Goal: Information Seeking & Learning: Understand process/instructions

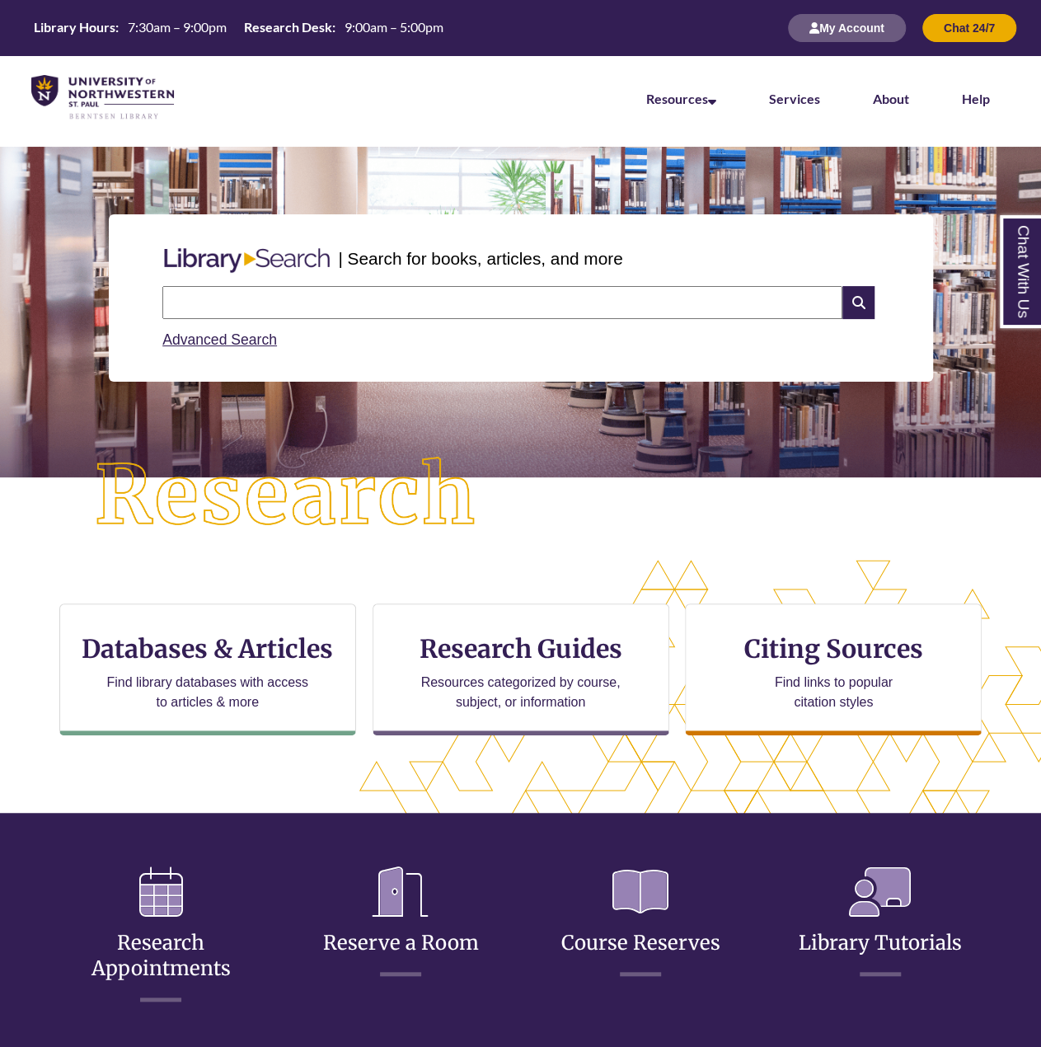
click at [532, 316] on input "text" at bounding box center [502, 302] width 680 height 33
type input "**********"
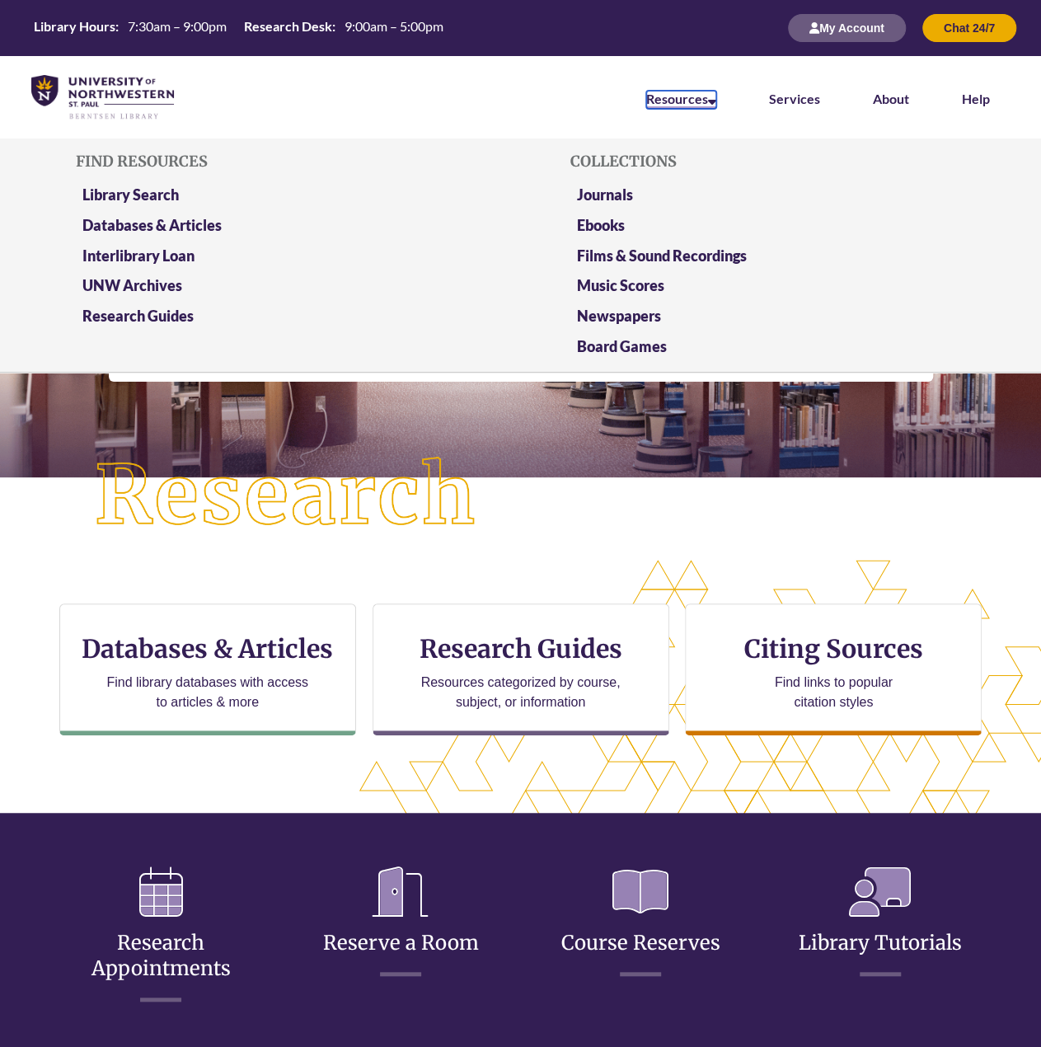
click at [704, 96] on link "Resources" at bounding box center [681, 100] width 70 height 18
click at [114, 283] on link "UNW Archives" at bounding box center [132, 286] width 100 height 21
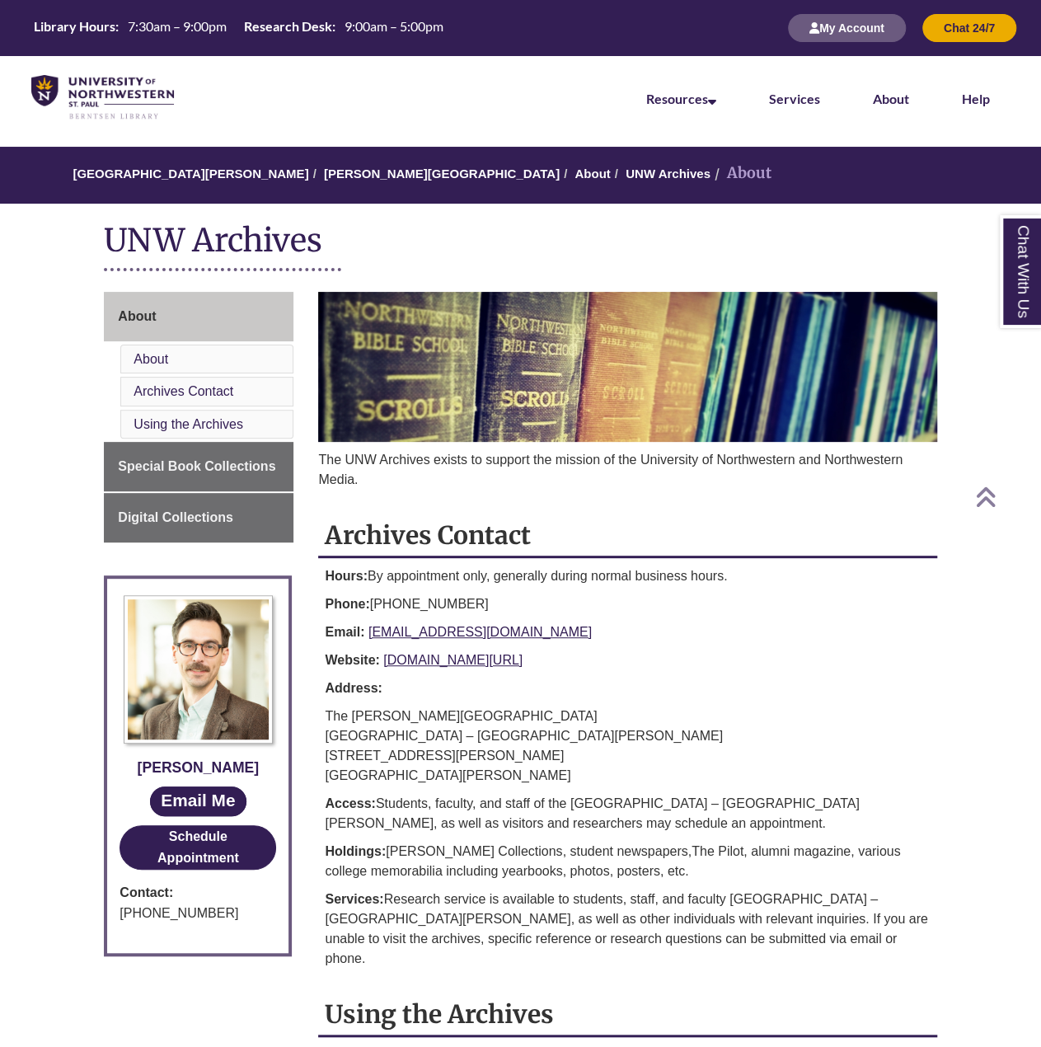
drag, startPoint x: 528, startPoint y: 609, endPoint x: 574, endPoint y: 505, distance: 113.6
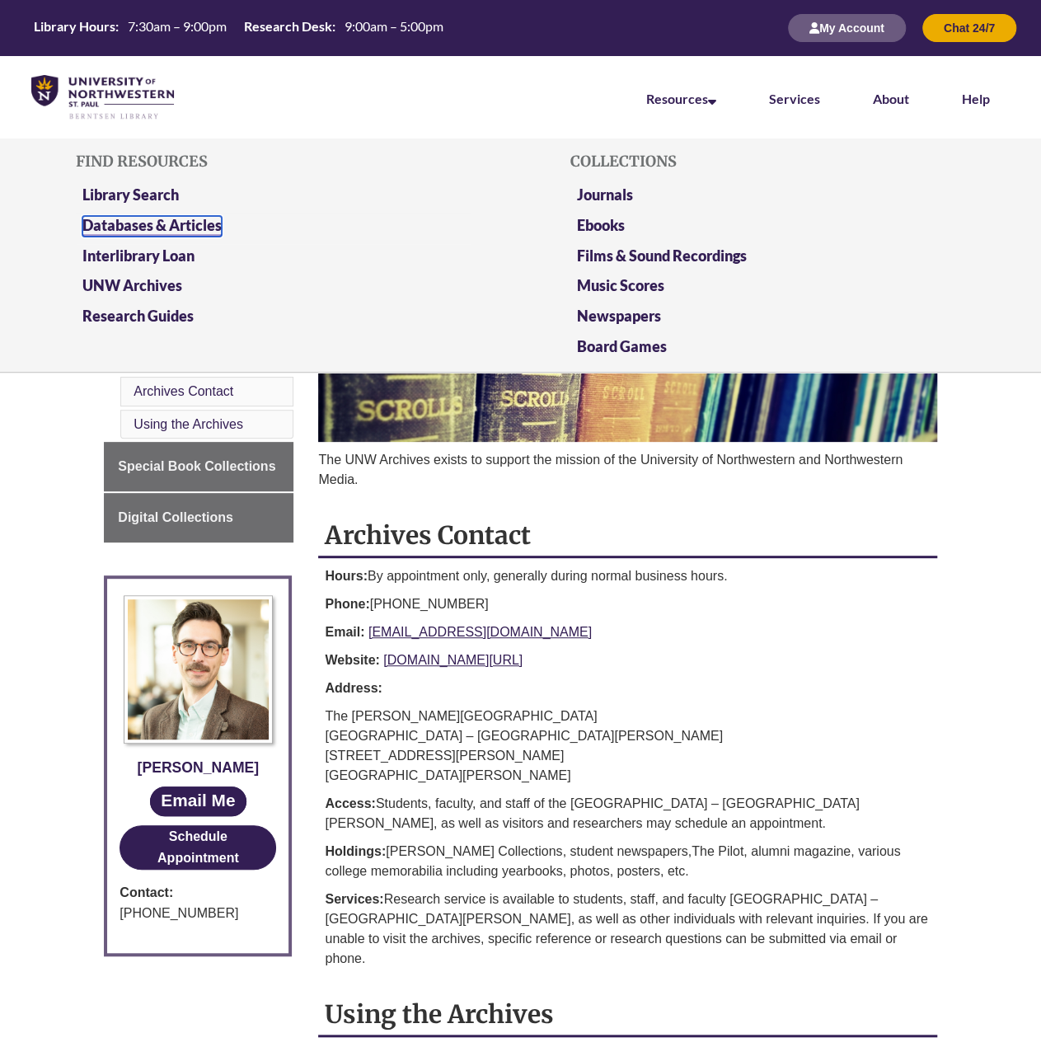
click at [167, 223] on link "Databases & Articles" at bounding box center [151, 226] width 139 height 21
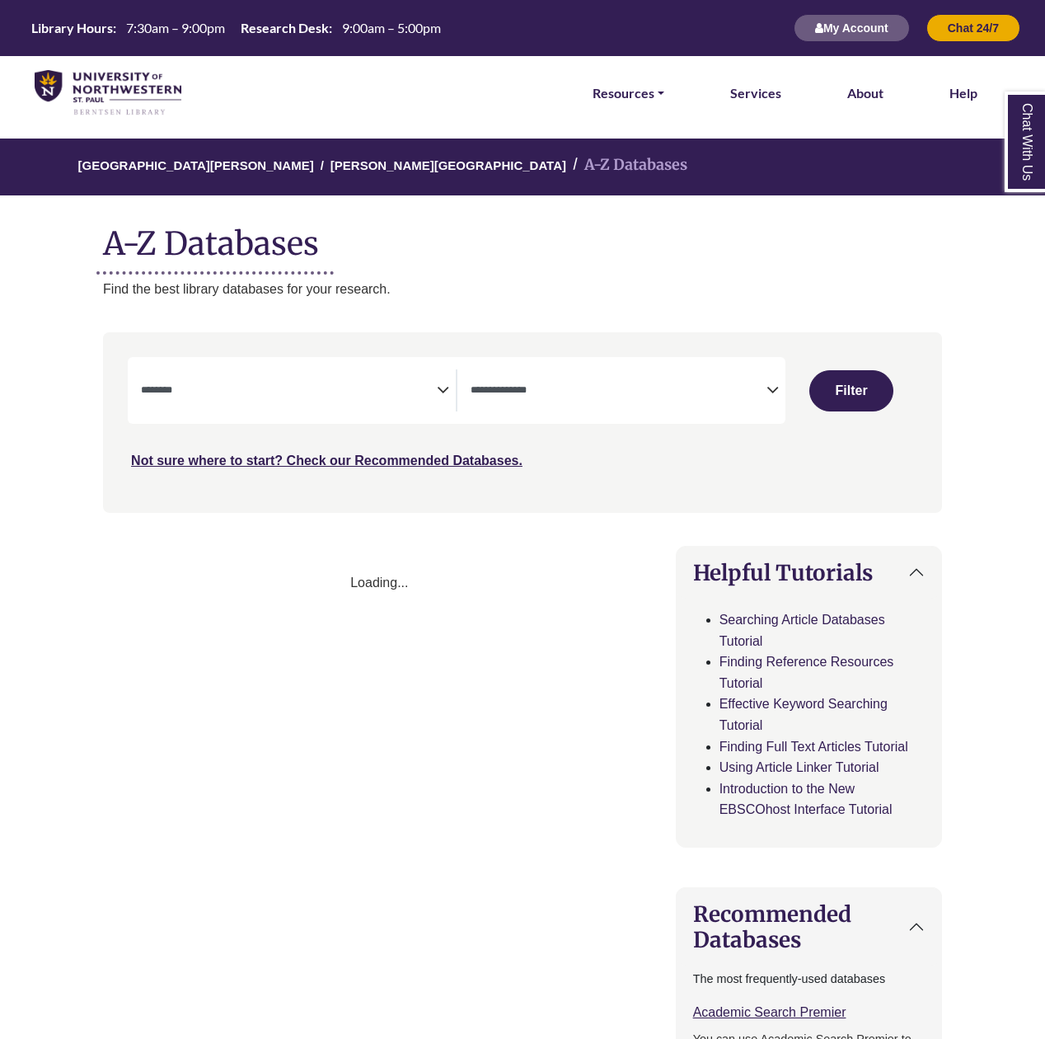
select select "Database Subject Filter"
select select "Database Types Filter"
select select "Database Subject Filter"
select select "Database Types Filter"
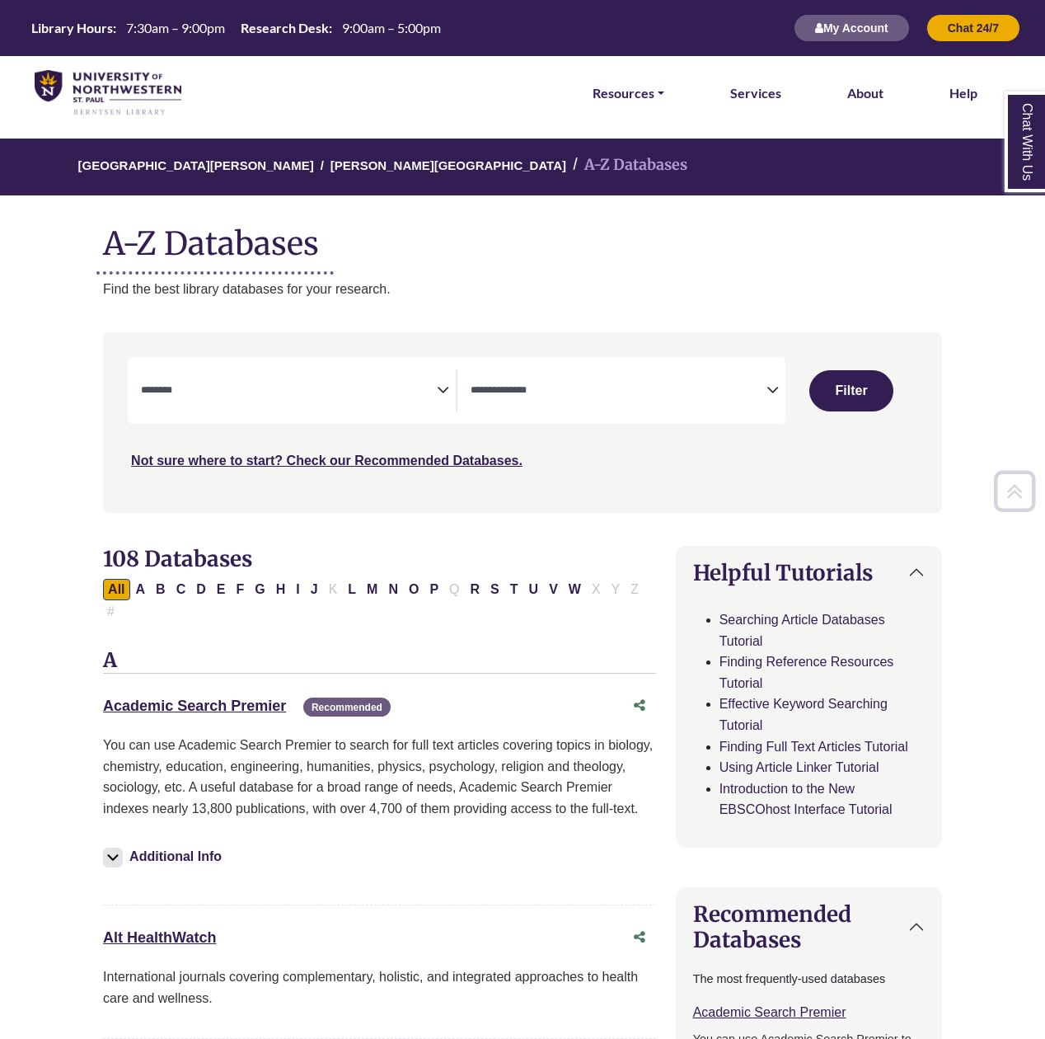
drag, startPoint x: 542, startPoint y: 647, endPoint x: 591, endPoint y: 293, distance: 357.0
click at [764, 91] on link "Services" at bounding box center [755, 92] width 51 height 21
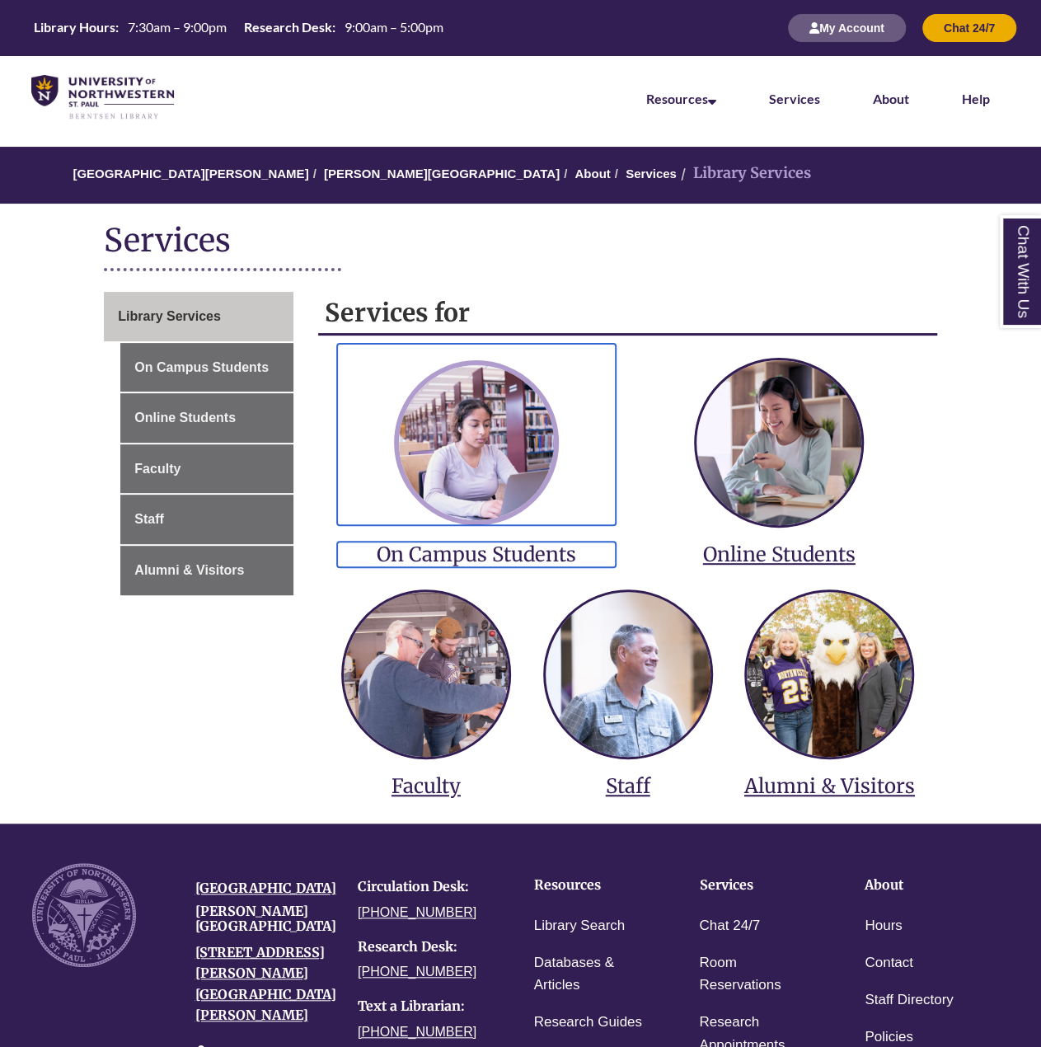
click at [458, 494] on img at bounding box center [476, 442] width 165 height 165
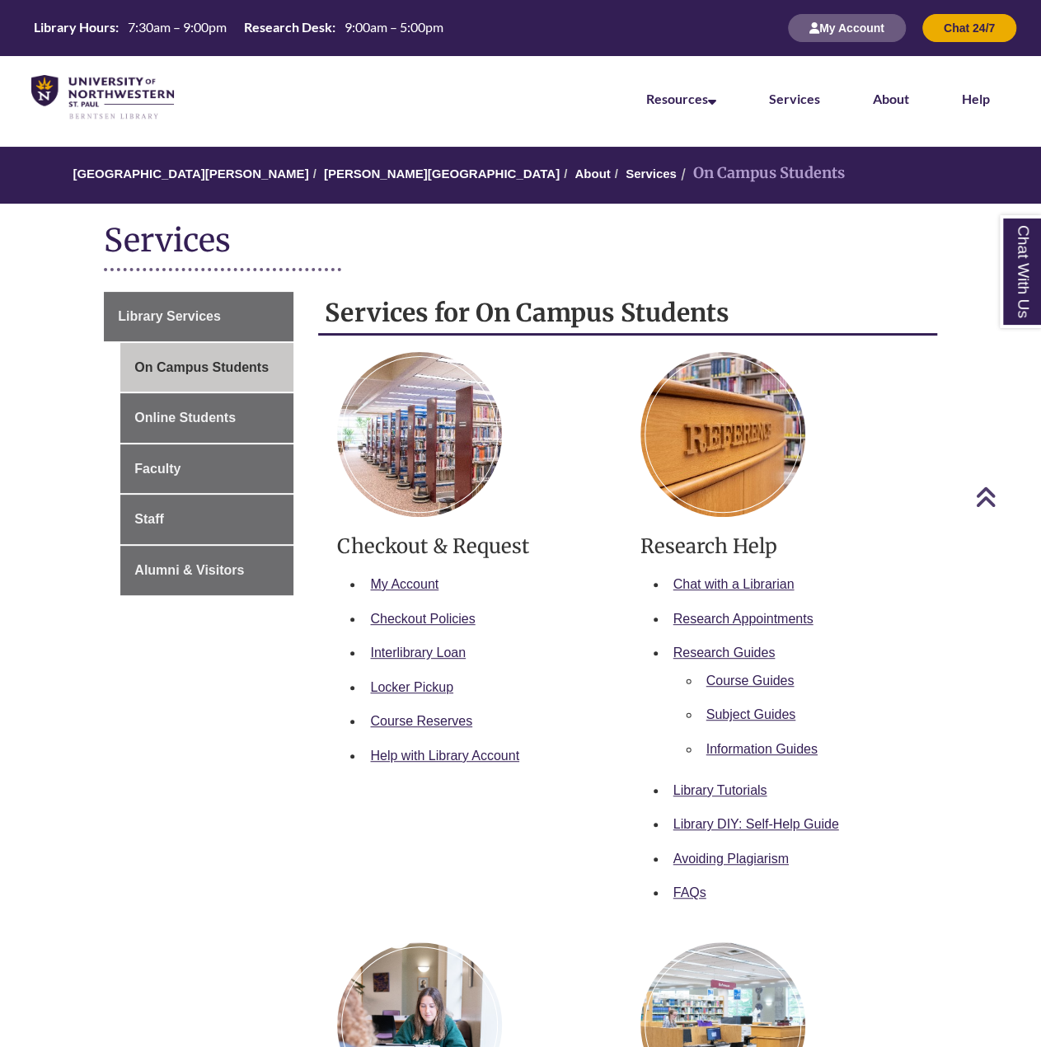
drag, startPoint x: 589, startPoint y: 574, endPoint x: 640, endPoint y: 335, distance: 243.6
click at [87, 105] on img at bounding box center [102, 97] width 143 height 45
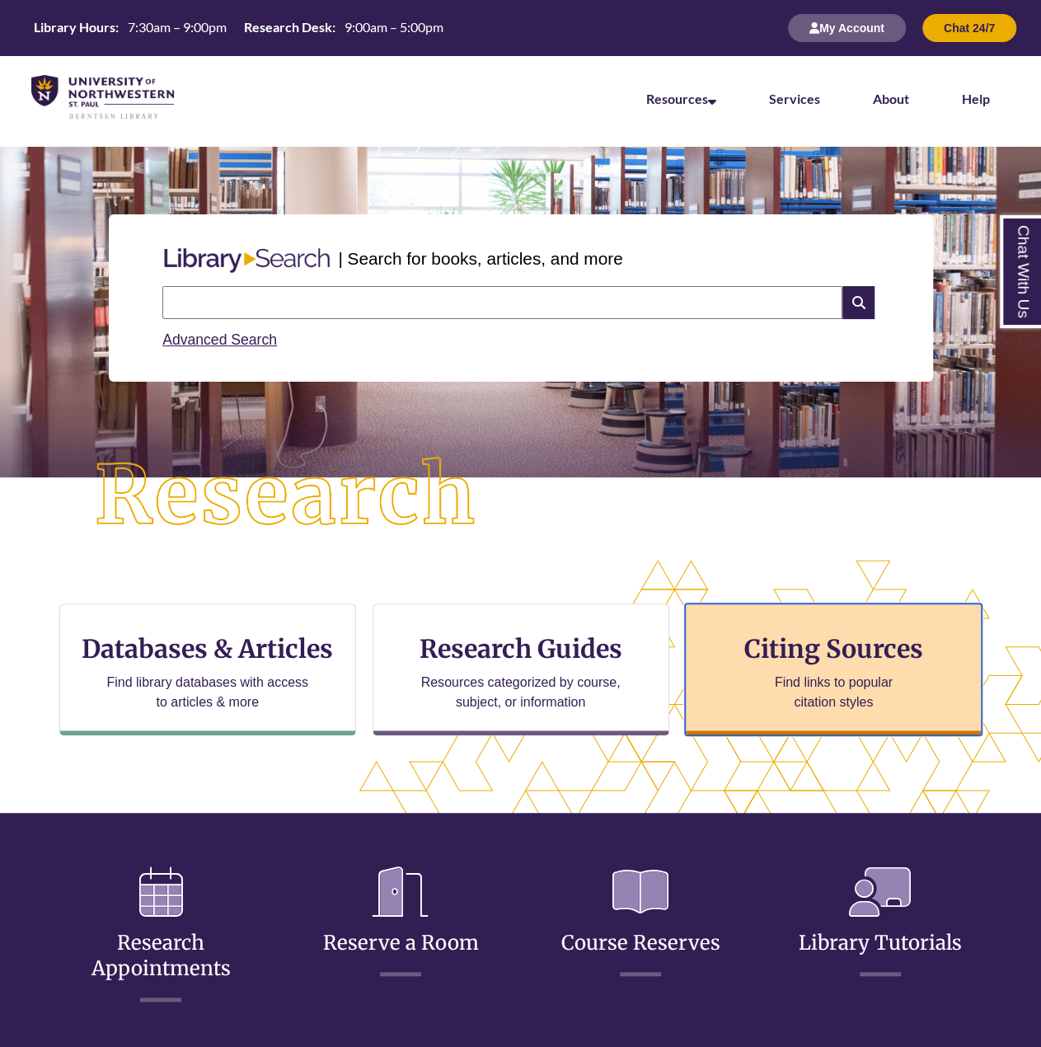
click at [800, 678] on p "Find links to popular citation styles" at bounding box center [833, 693] width 161 height 40
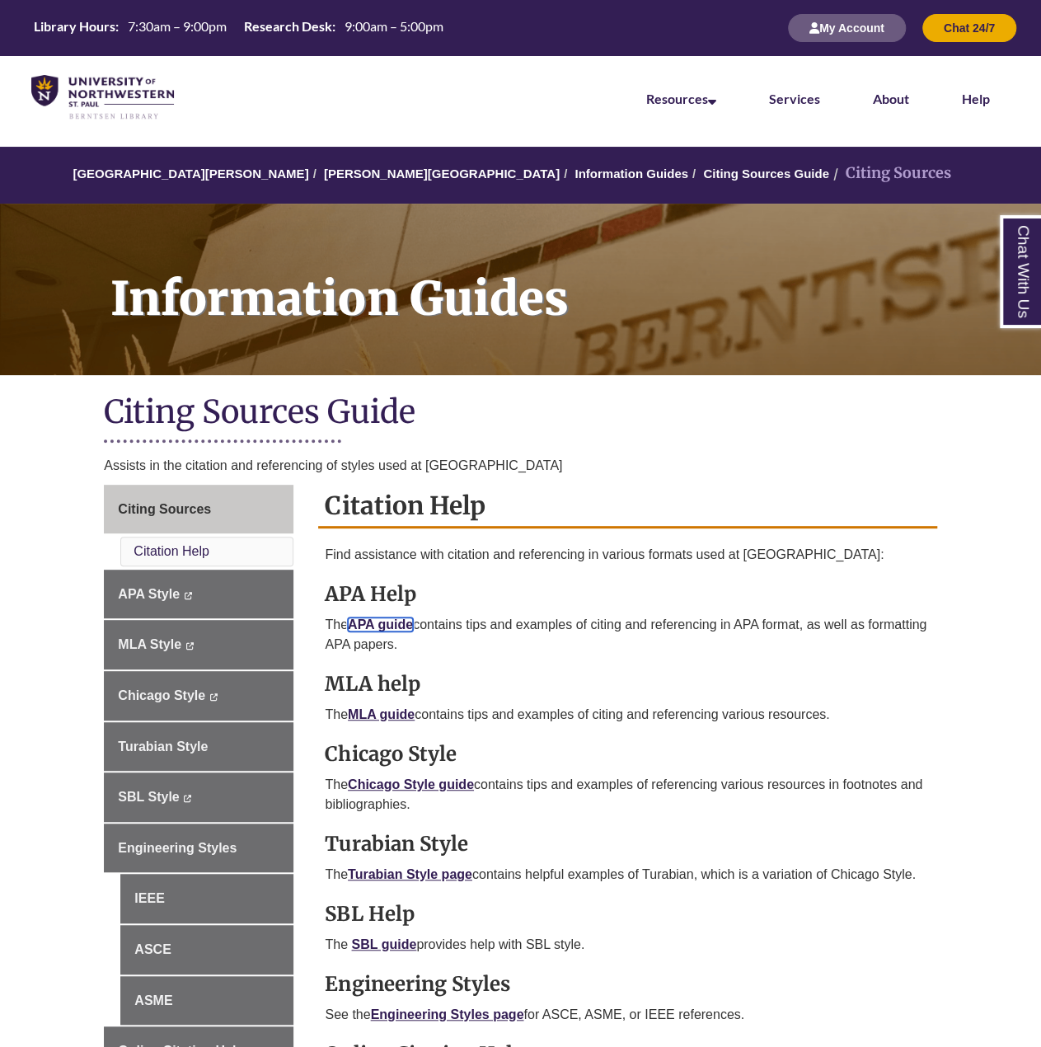
click at [370, 622] on link "APA guide" at bounding box center [380, 624] width 65 height 14
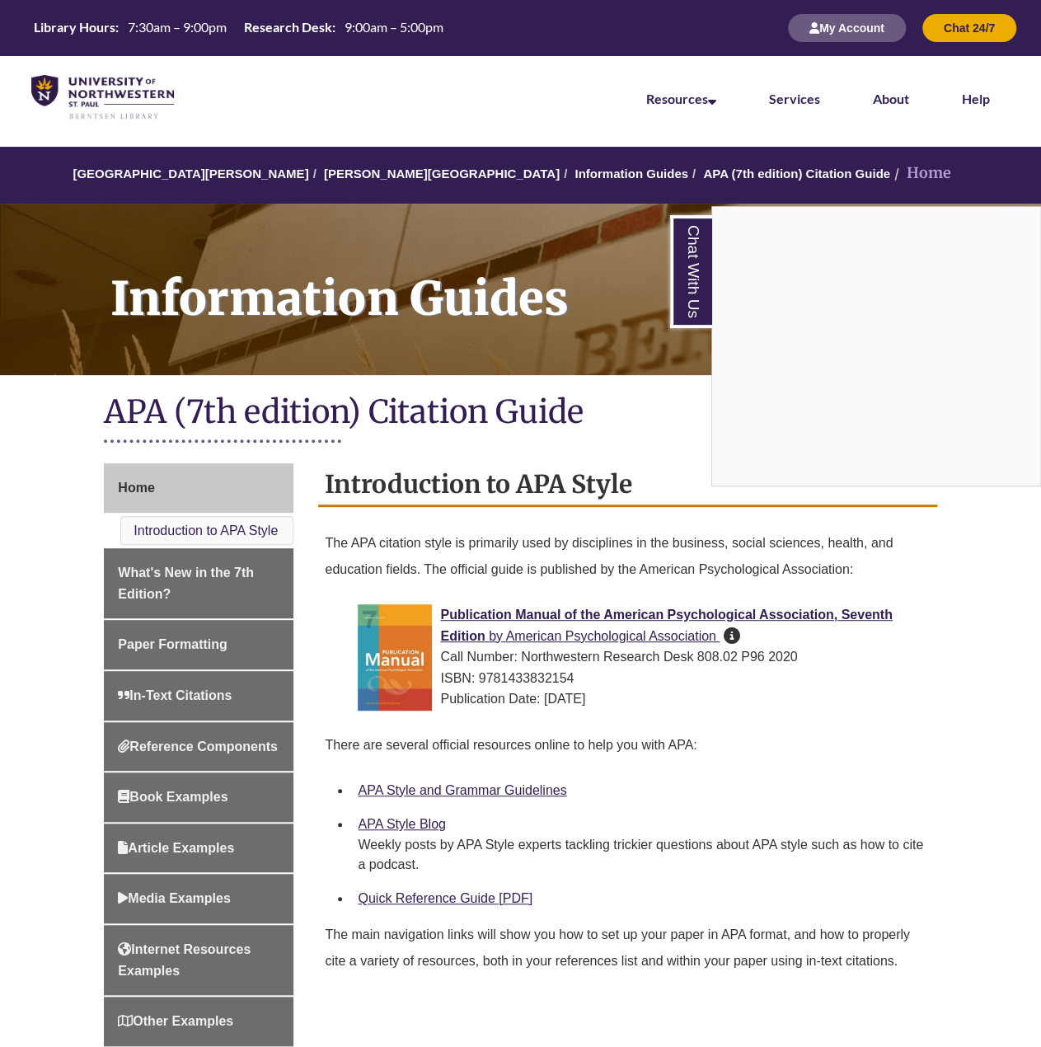
drag, startPoint x: 522, startPoint y: 795, endPoint x: 498, endPoint y: 781, distance: 28.1
click at [498, 781] on div "Chat With Us" at bounding box center [520, 523] width 1041 height 1047
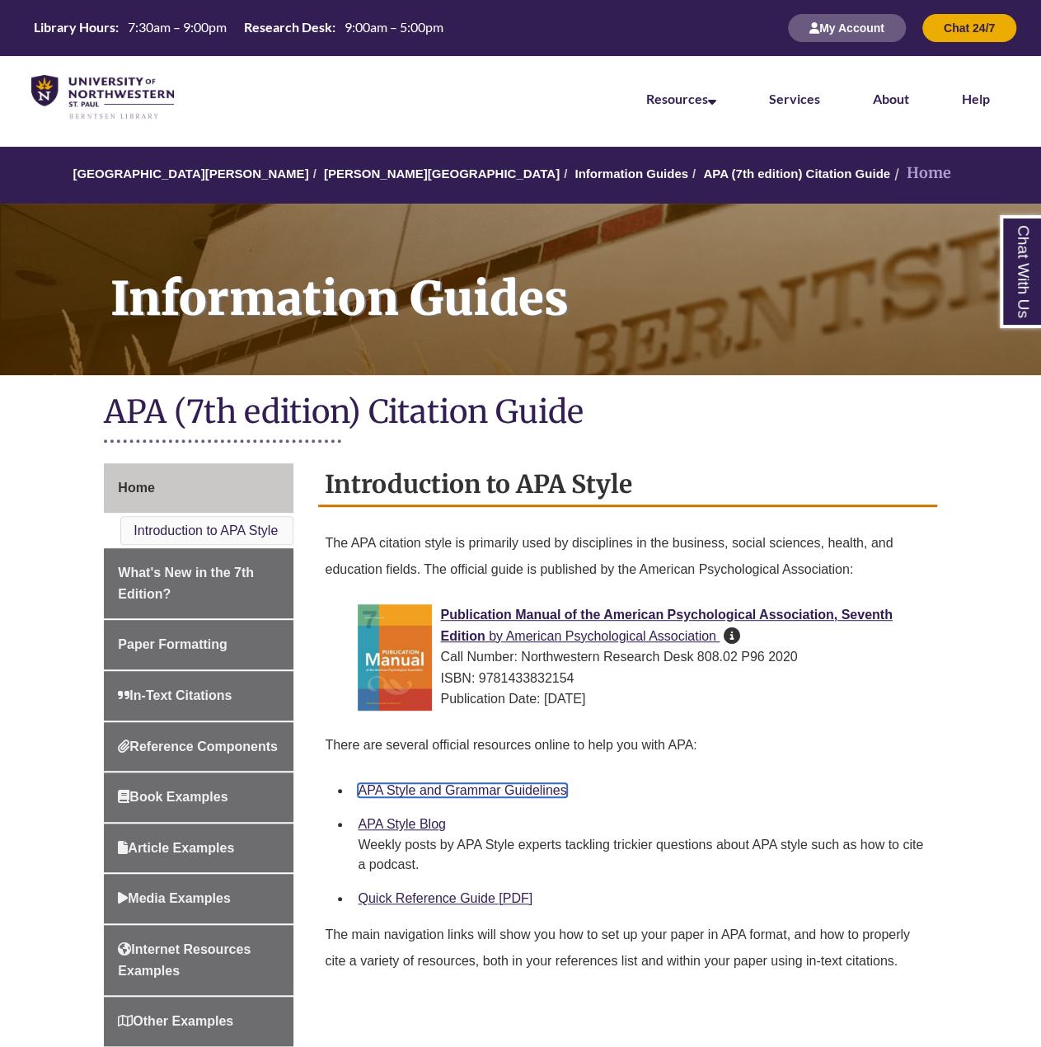
click at [485, 789] on link "APA Style and Grammar Guidelines" at bounding box center [462, 790] width 209 height 14
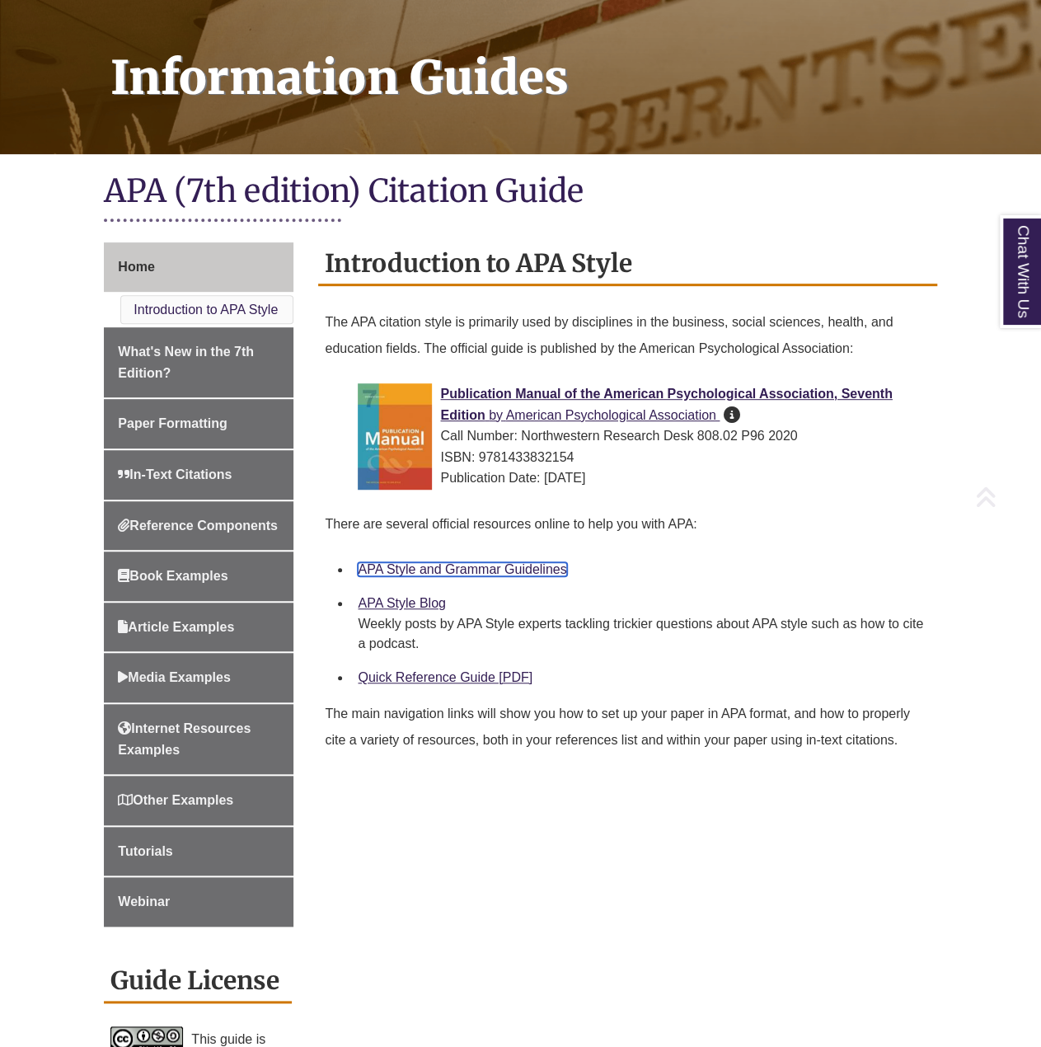
scroll to position [247, 0]
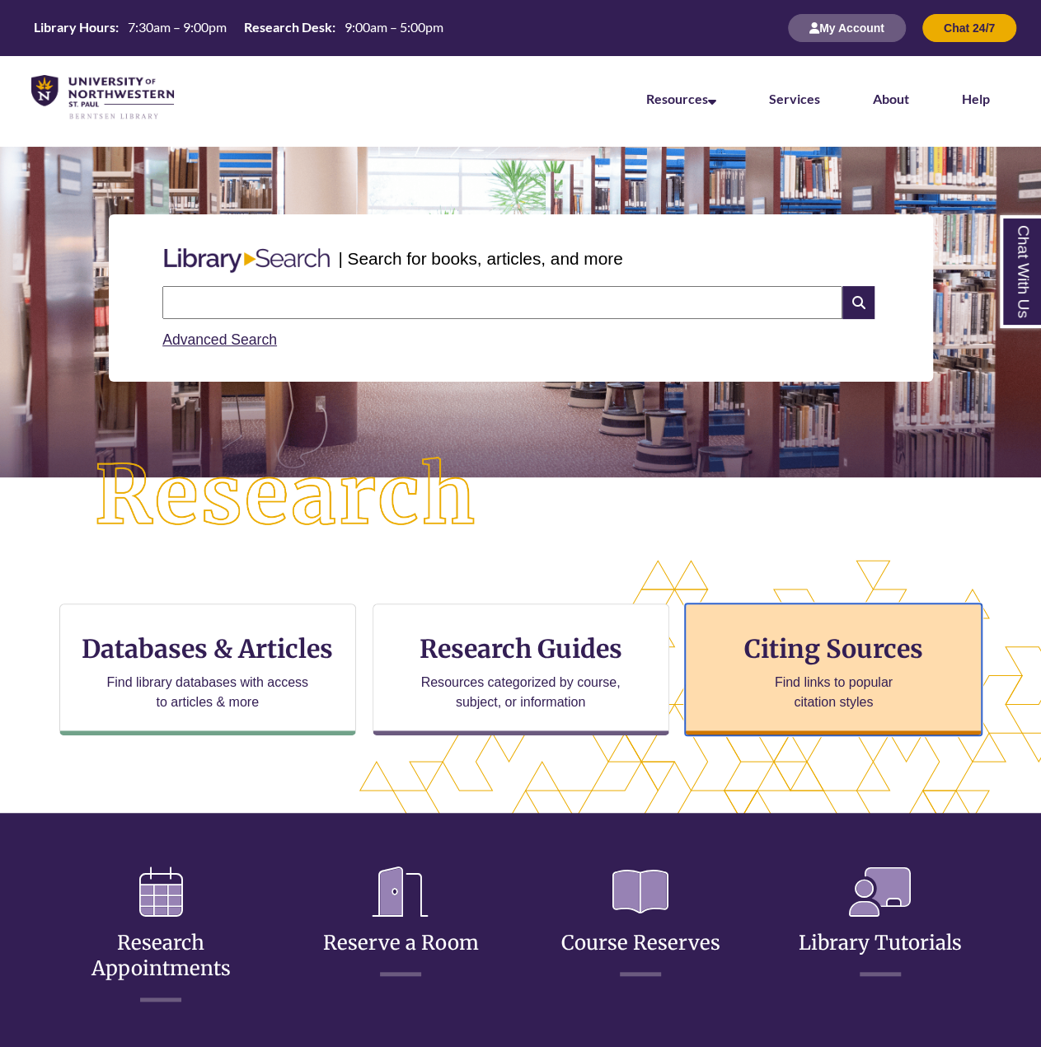
click at [776, 678] on p "Find links to popular citation styles" at bounding box center [833, 693] width 161 height 40
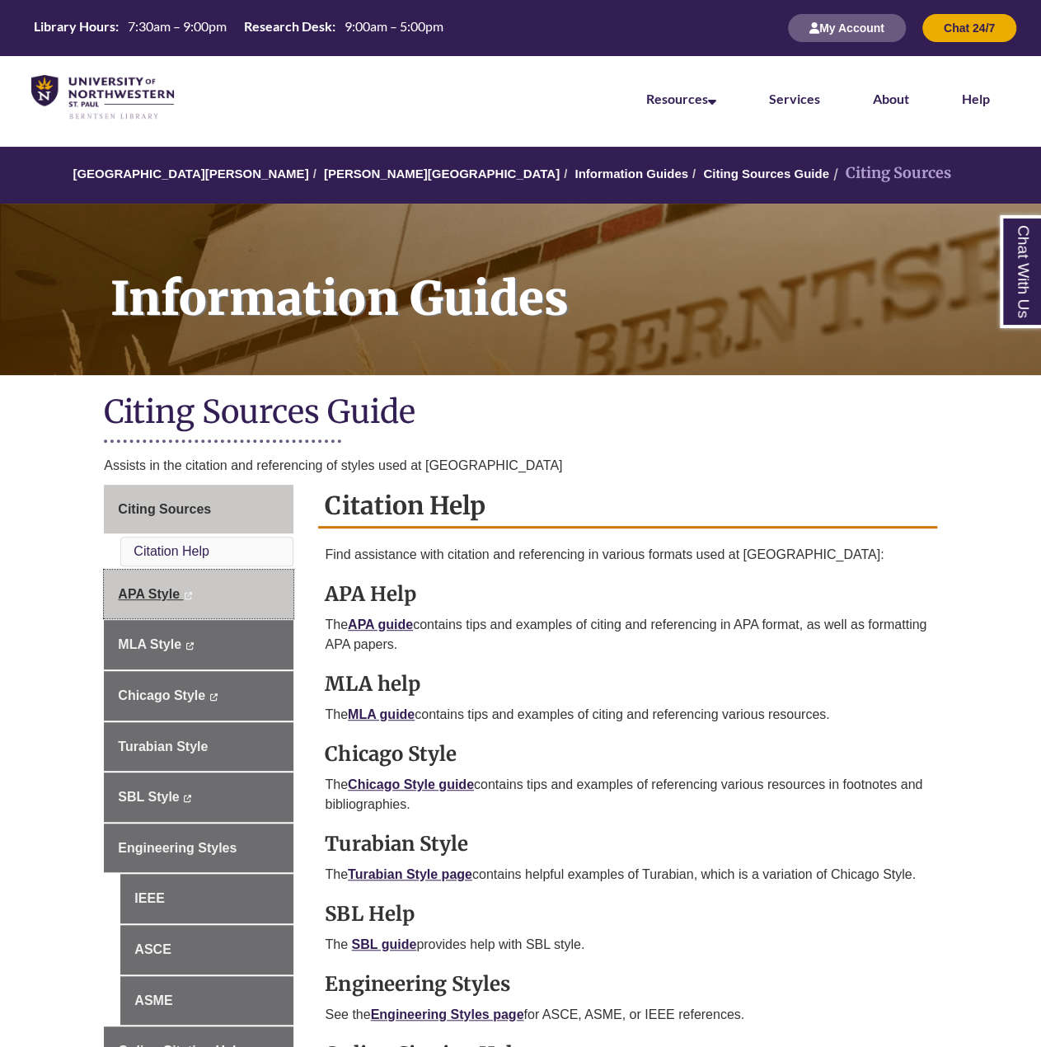
click at [142, 588] on span "APA Style" at bounding box center [149, 594] width 62 height 14
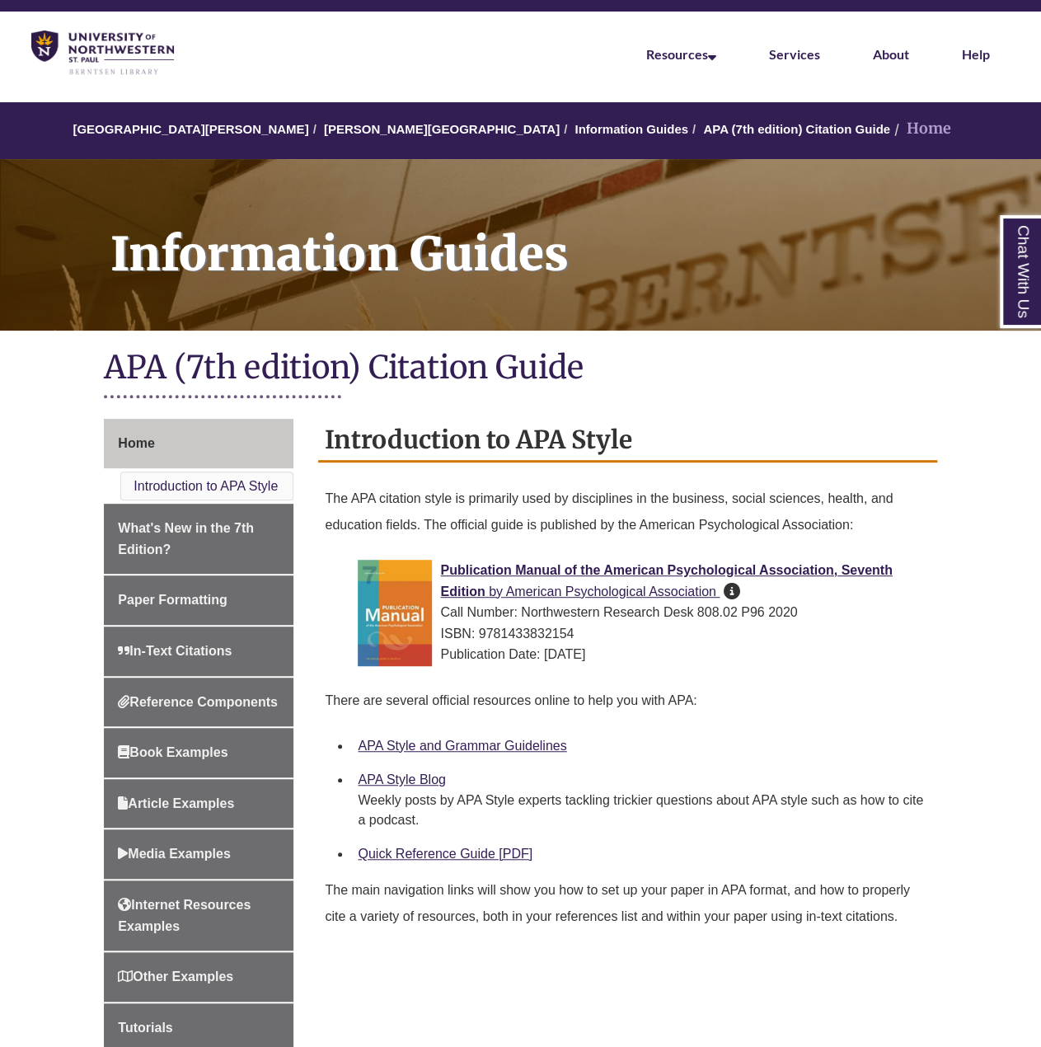
scroll to position [165, 0]
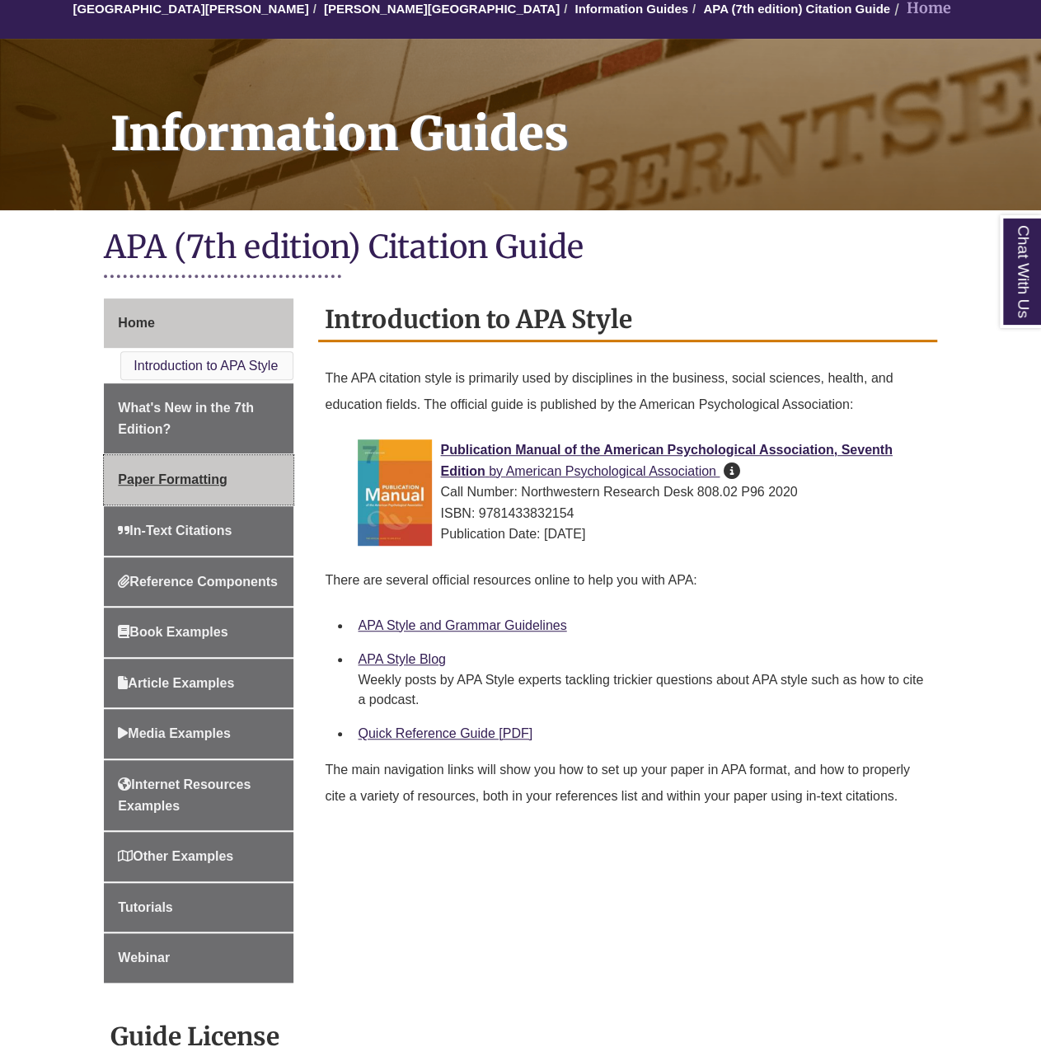
click at [162, 477] on span "Paper Formatting" at bounding box center [172, 479] width 109 height 14
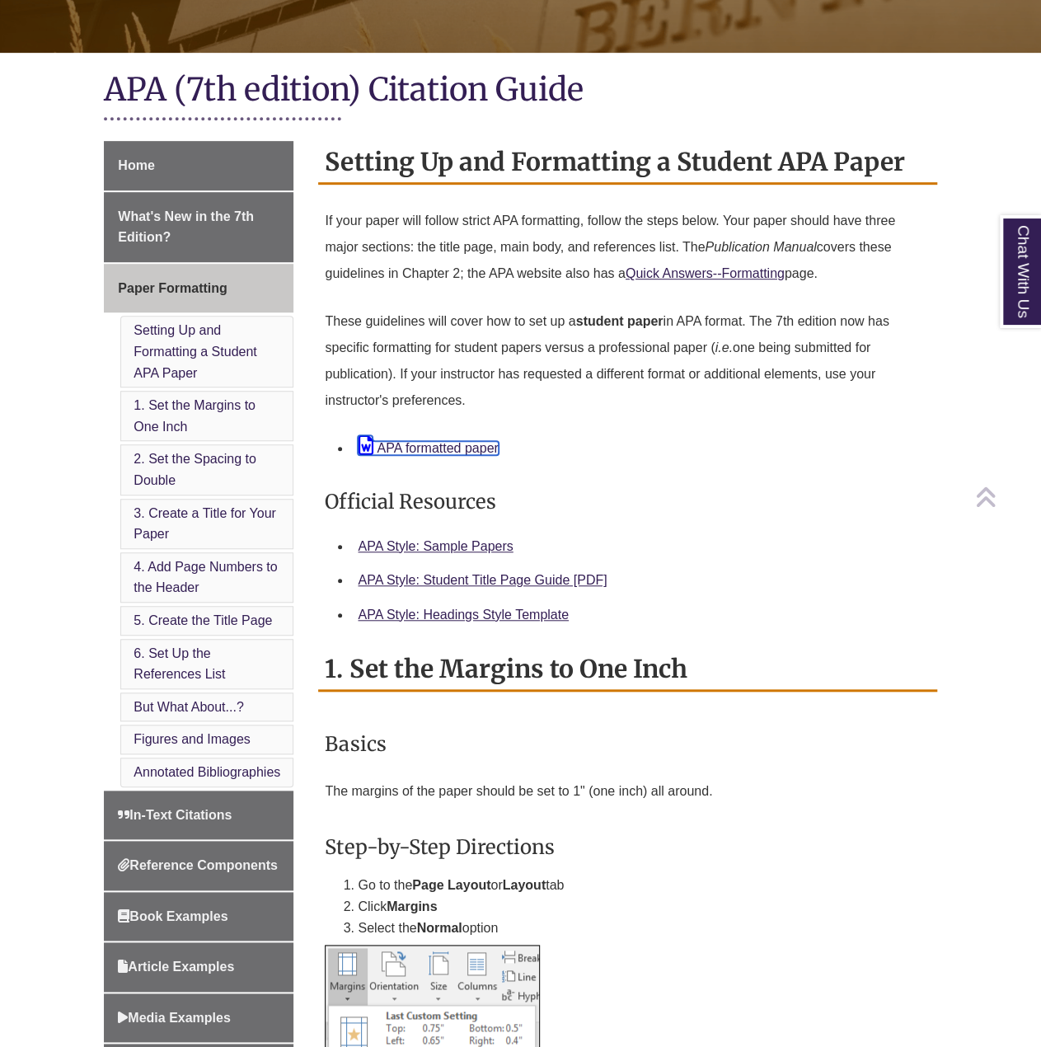
scroll to position [330, 0]
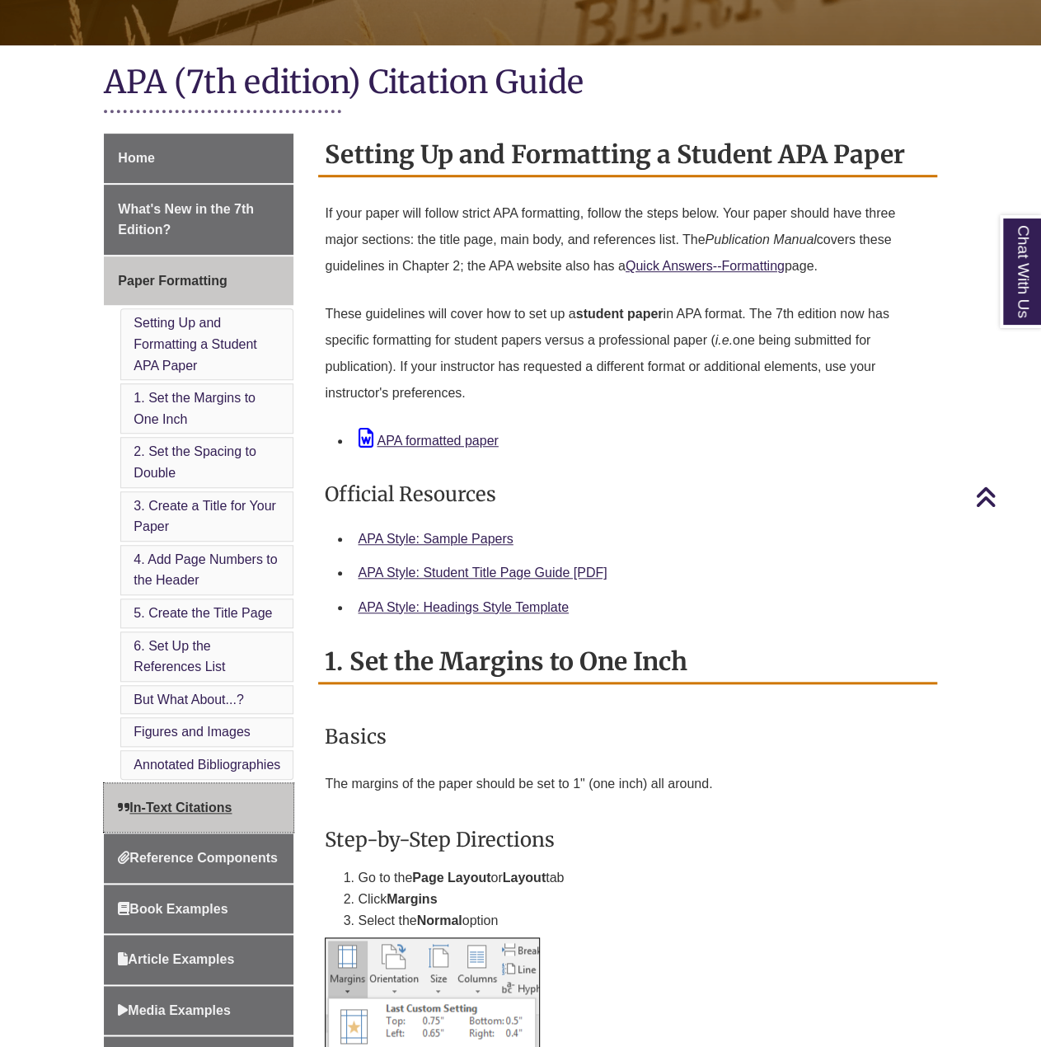
click at [162, 800] on span "In-Text Citations" at bounding box center [175, 807] width 114 height 14
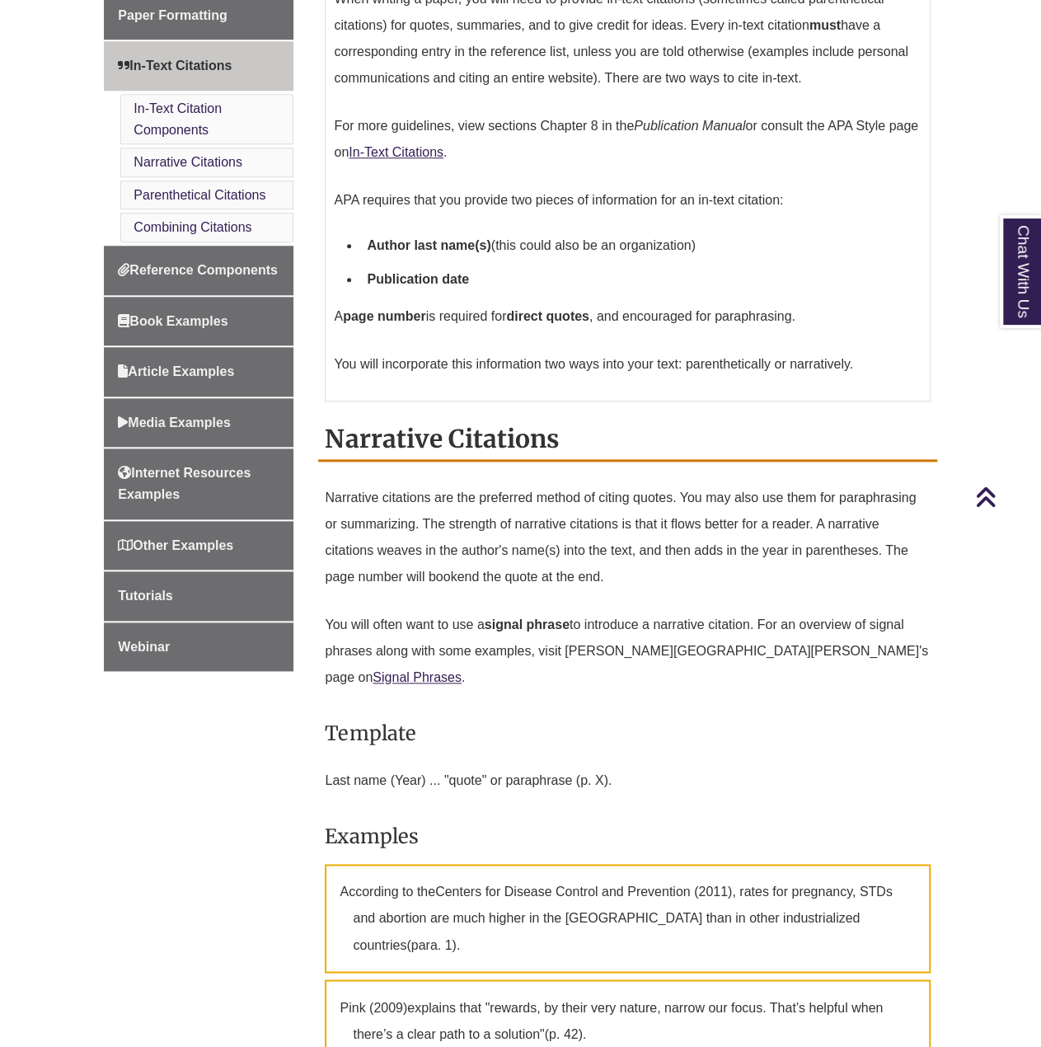
scroll to position [613, 0]
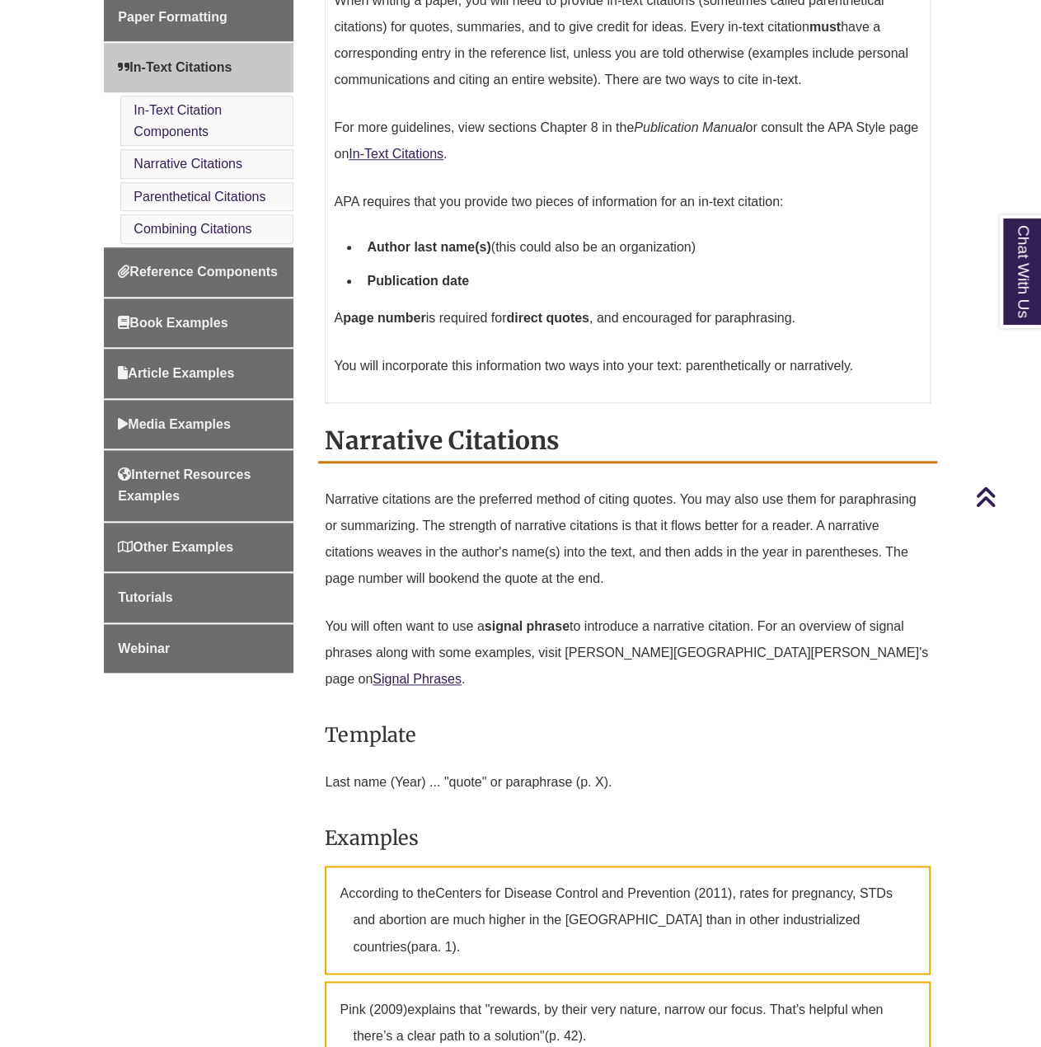
drag, startPoint x: 712, startPoint y: 561, endPoint x: 665, endPoint y: 551, distance: 48.0
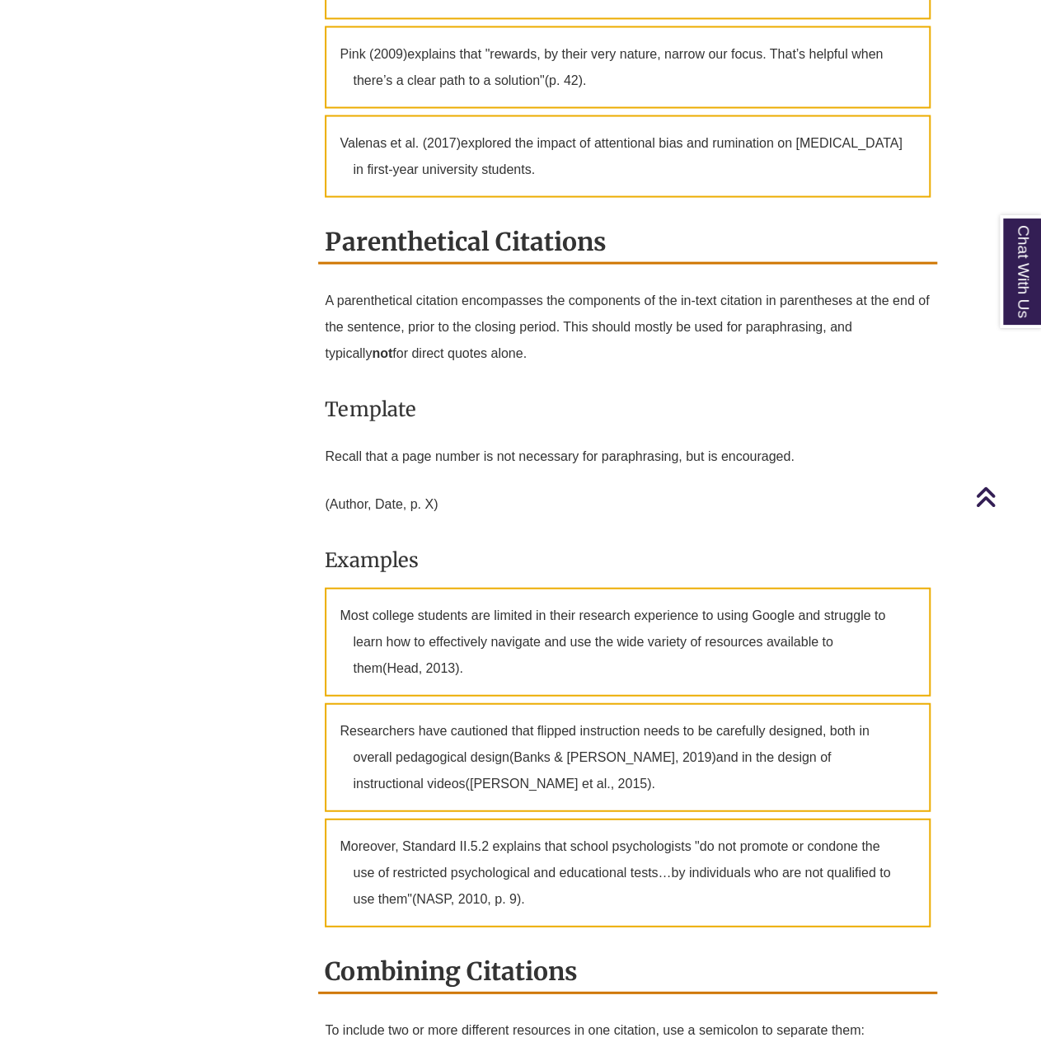
scroll to position [1569, 0]
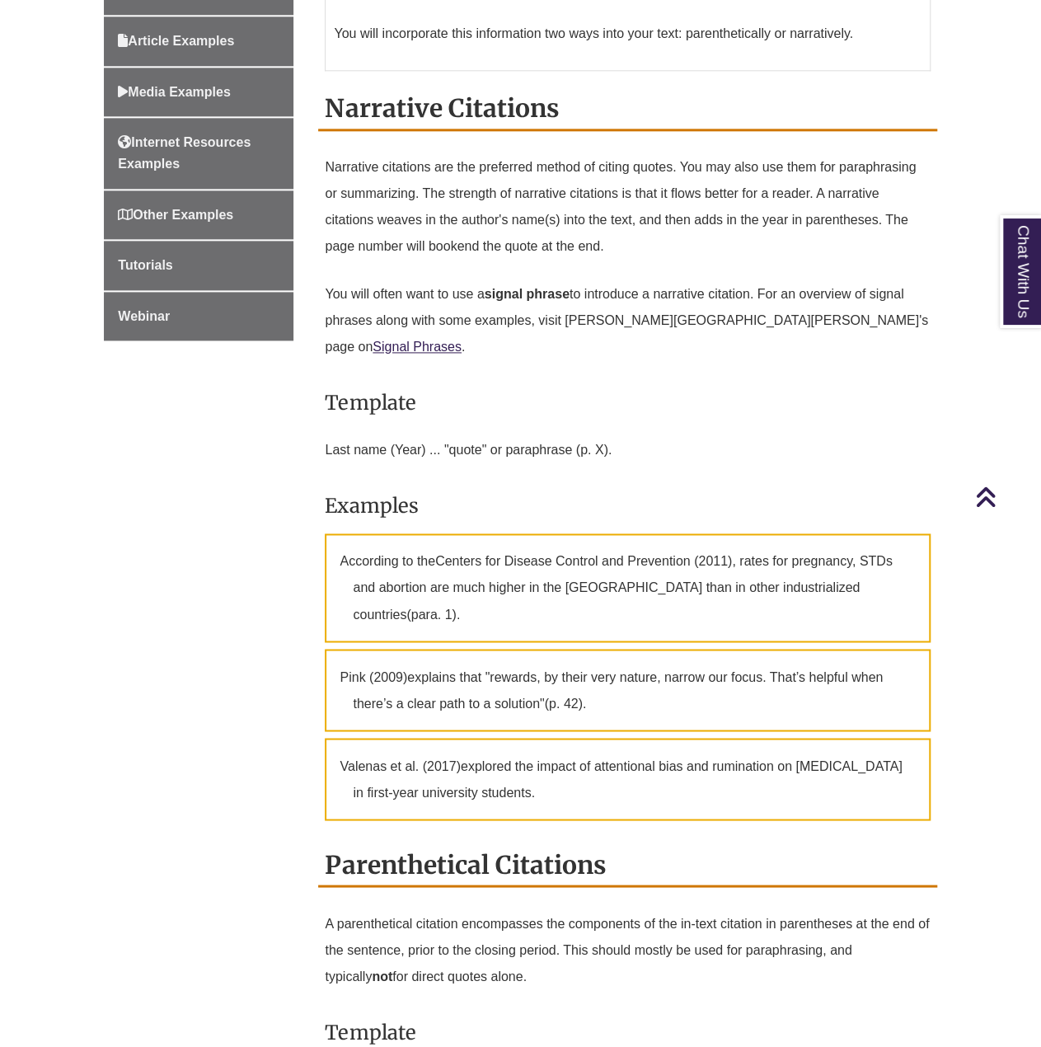
drag, startPoint x: 648, startPoint y: 506, endPoint x: 548, endPoint y: 320, distance: 211.3
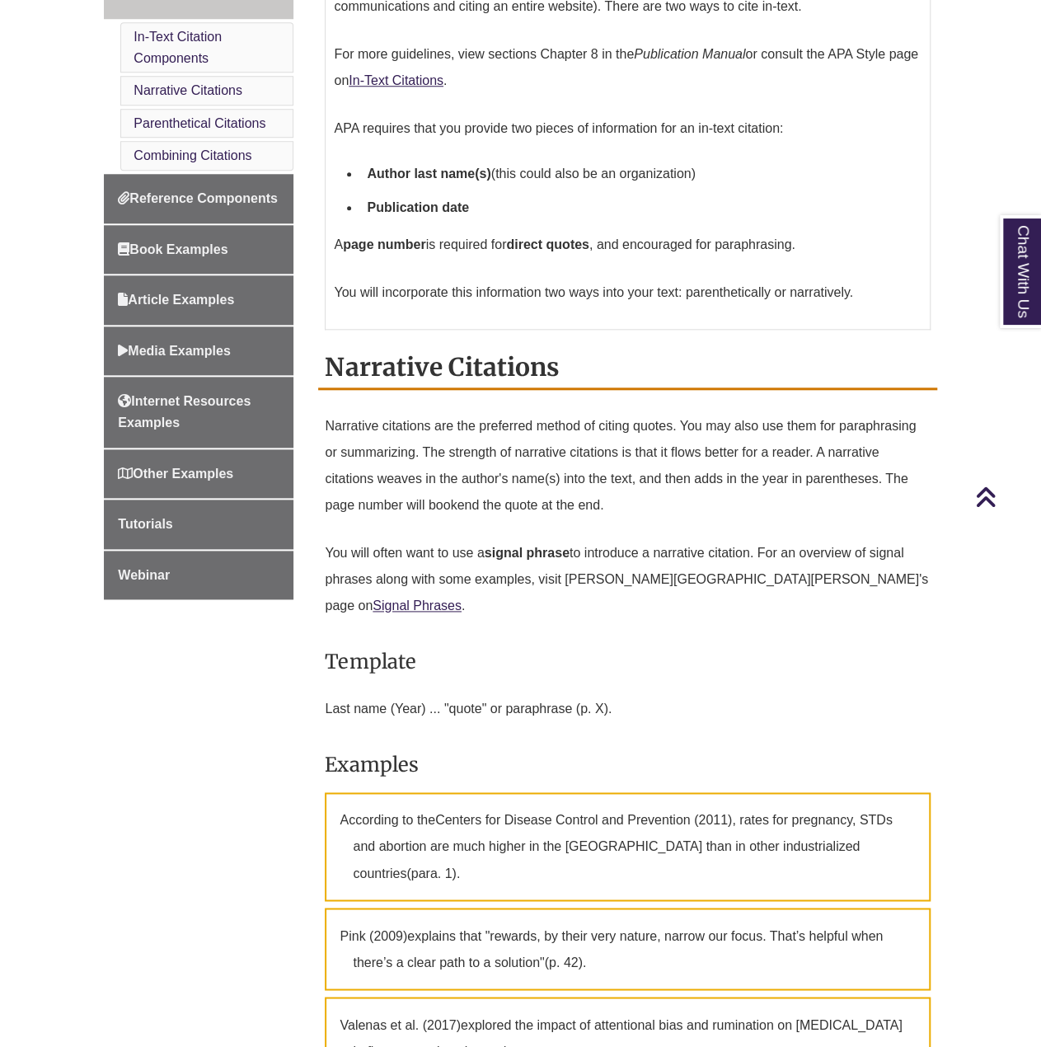
scroll to position [0, 0]
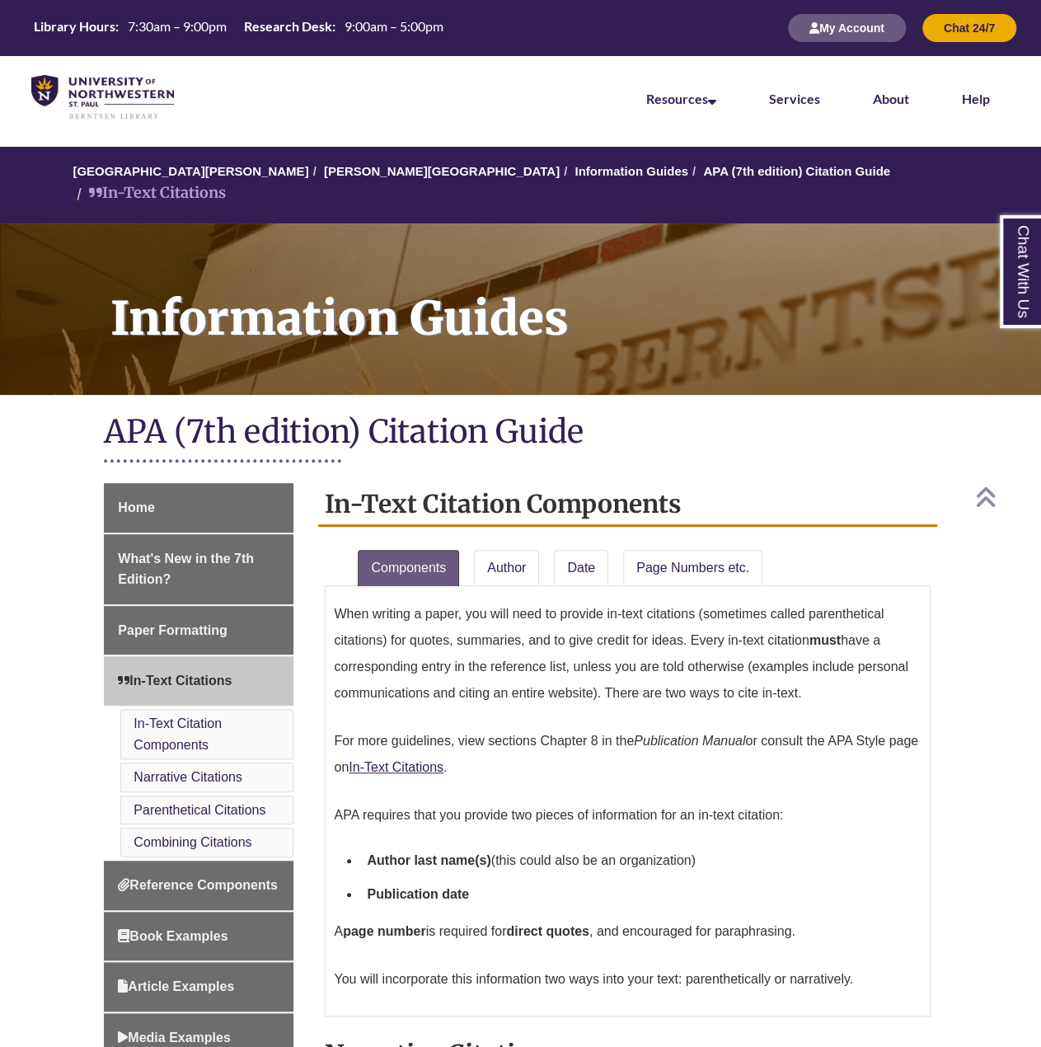
drag, startPoint x: 727, startPoint y: 337, endPoint x: 625, endPoint y: 227, distance: 150.5
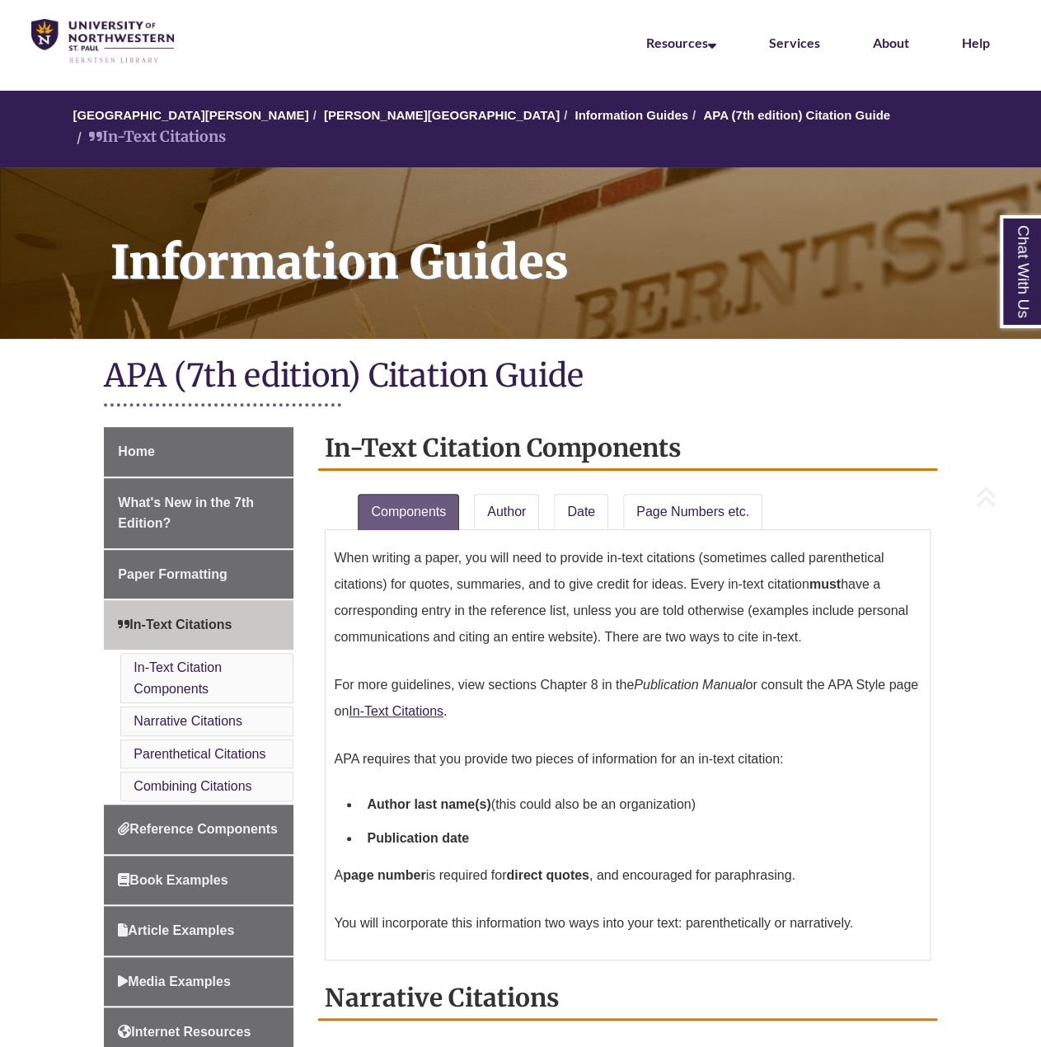
scroll to position [82, 0]
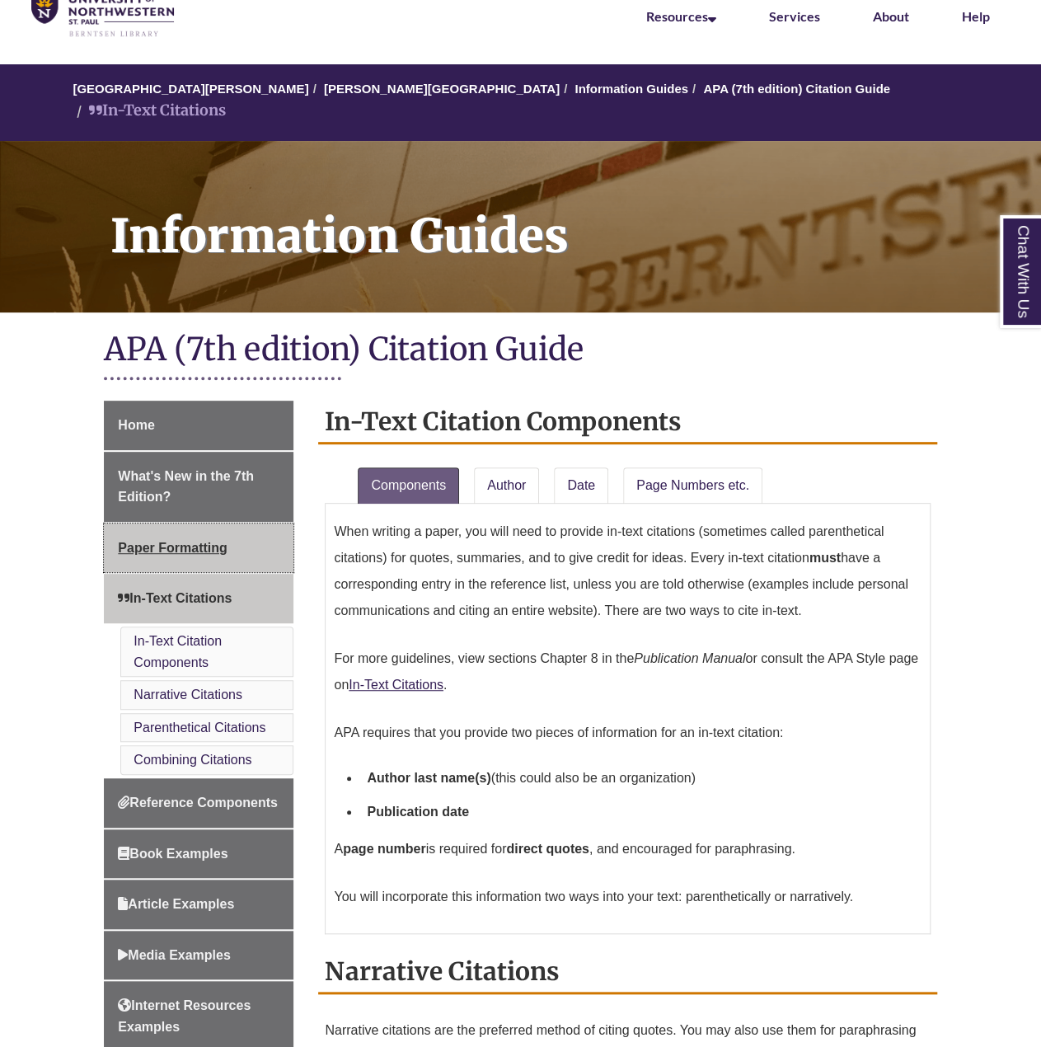
click at [163, 541] on span "Paper Formatting" at bounding box center [172, 548] width 109 height 14
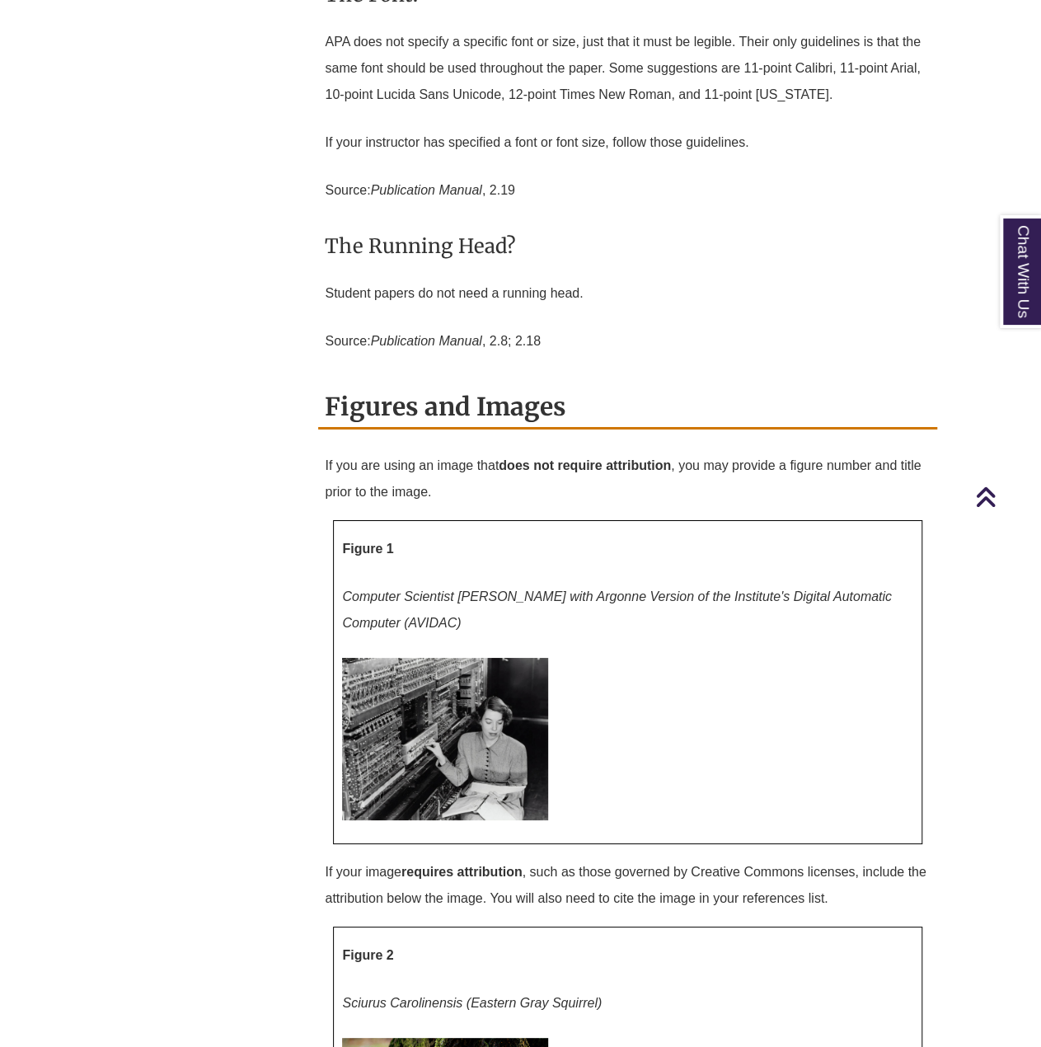
scroll to position [5766, 0]
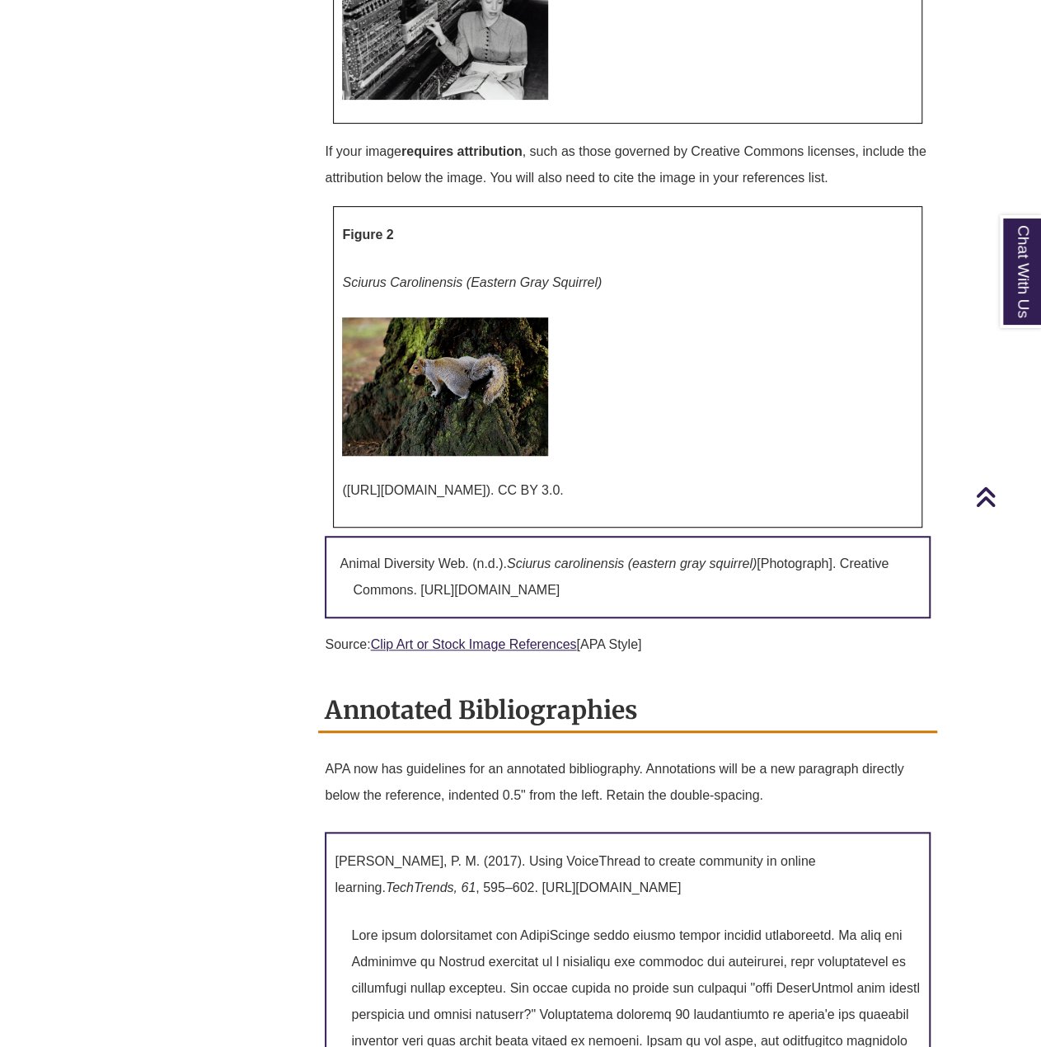
drag, startPoint x: 908, startPoint y: 715, endPoint x: 646, endPoint y: 743, distance: 263.6
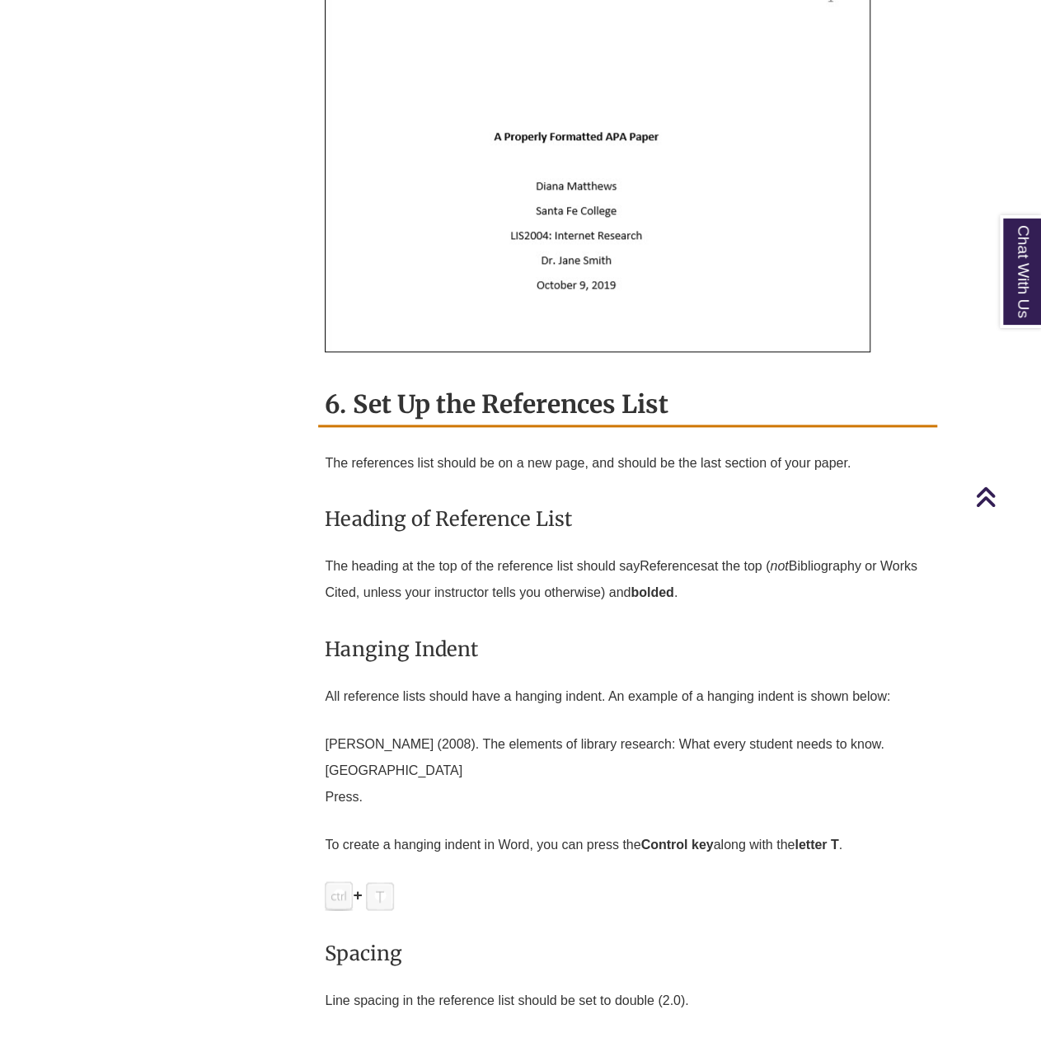
scroll to position [4043, 0]
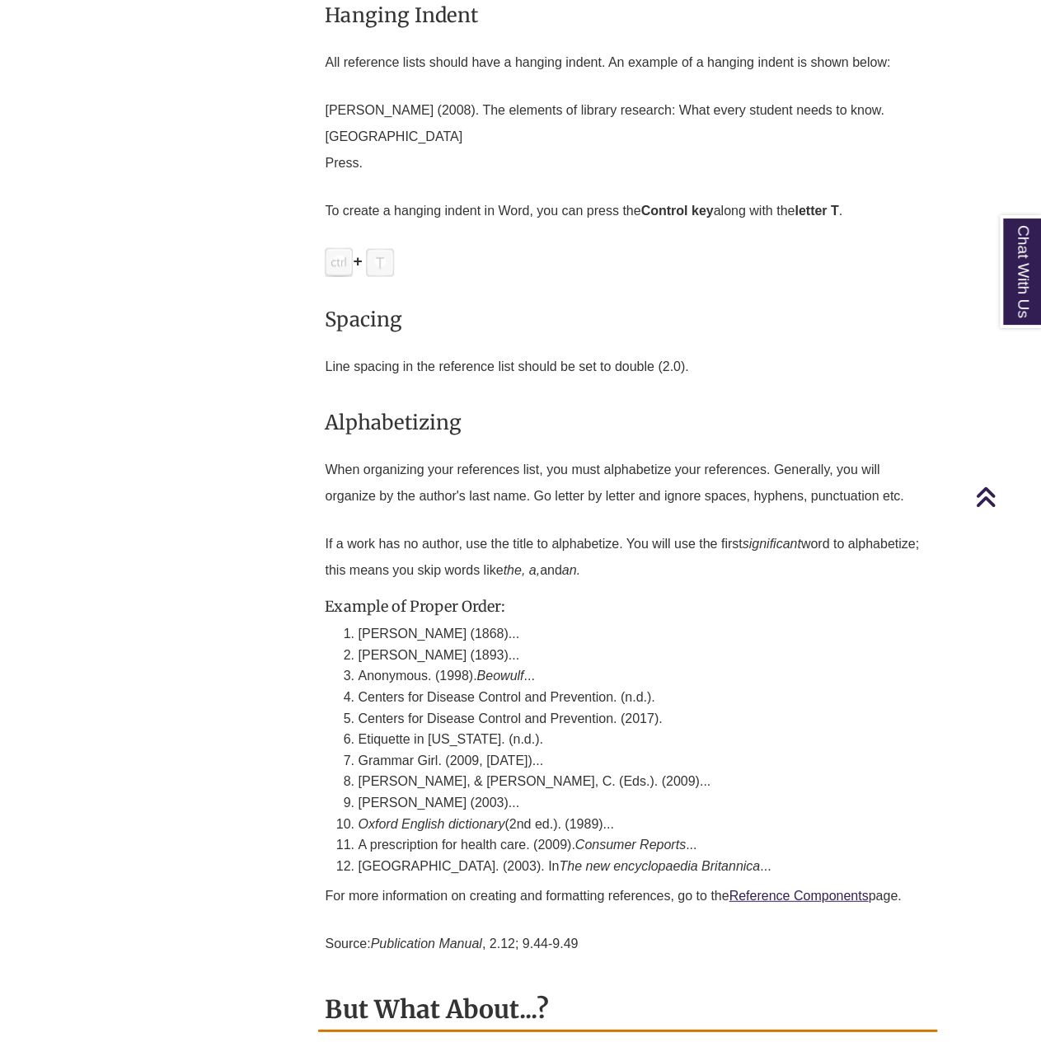
drag, startPoint x: 521, startPoint y: 735, endPoint x: 1043, endPoint y: 996, distance: 583.9
